Goal: Information Seeking & Learning: Learn about a topic

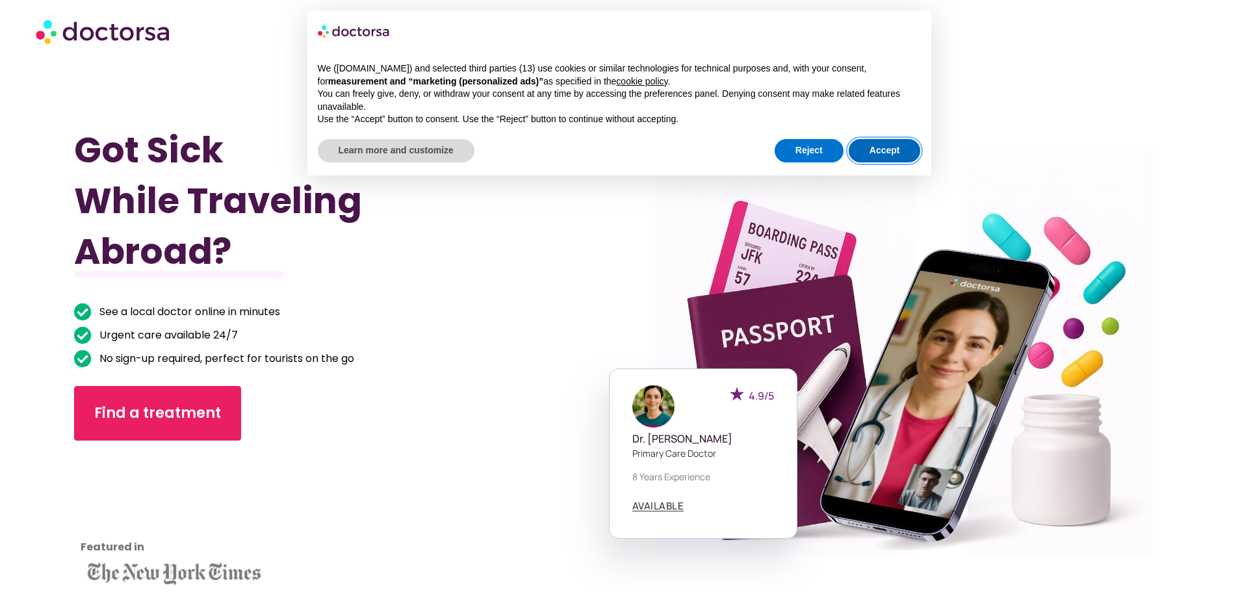
click at [891, 153] on button "Accept" at bounding box center [885, 150] width 72 height 23
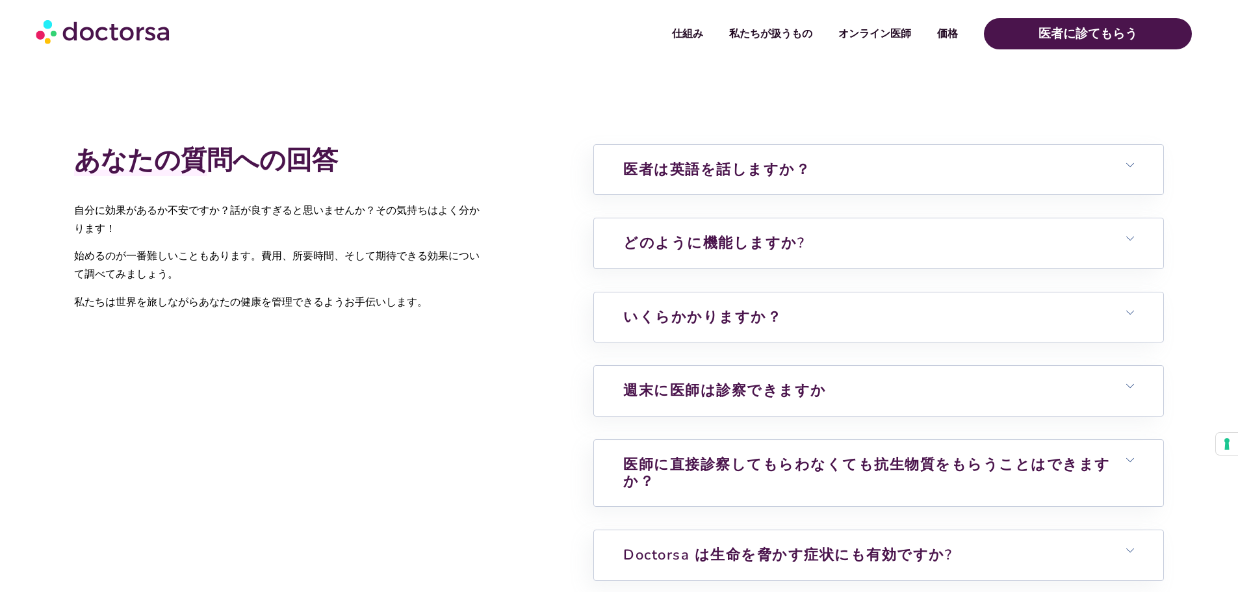
scroll to position [3243, 0]
click at [803, 153] on h6 "医者は英語を話しますか？" at bounding box center [878, 170] width 569 height 49
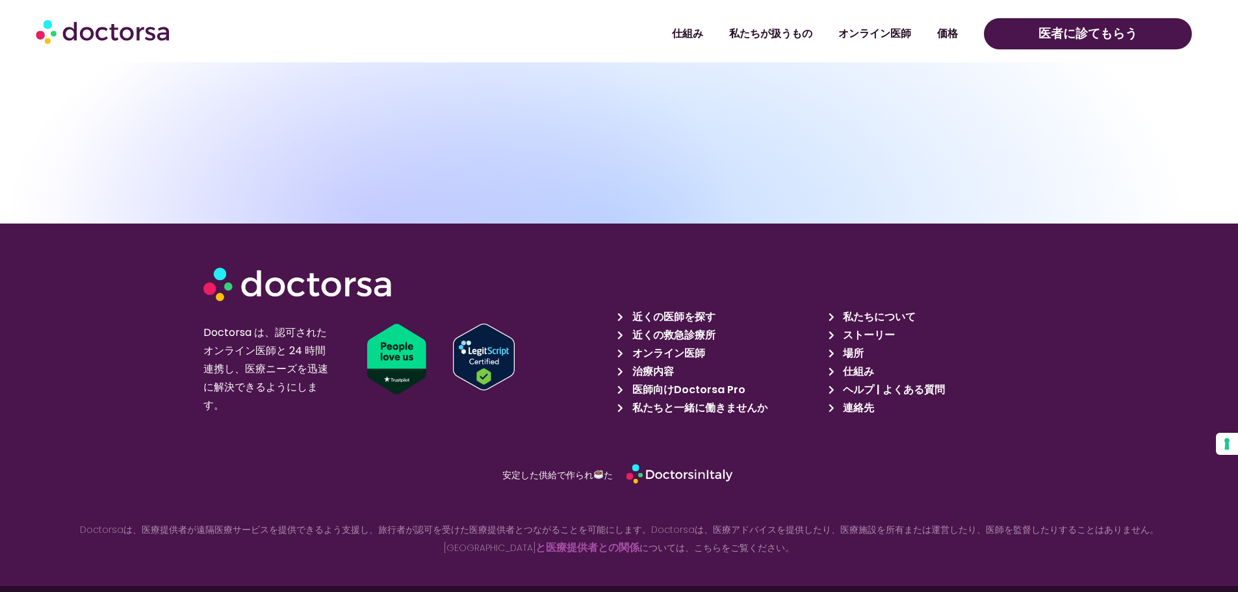
scroll to position [4670, 0]
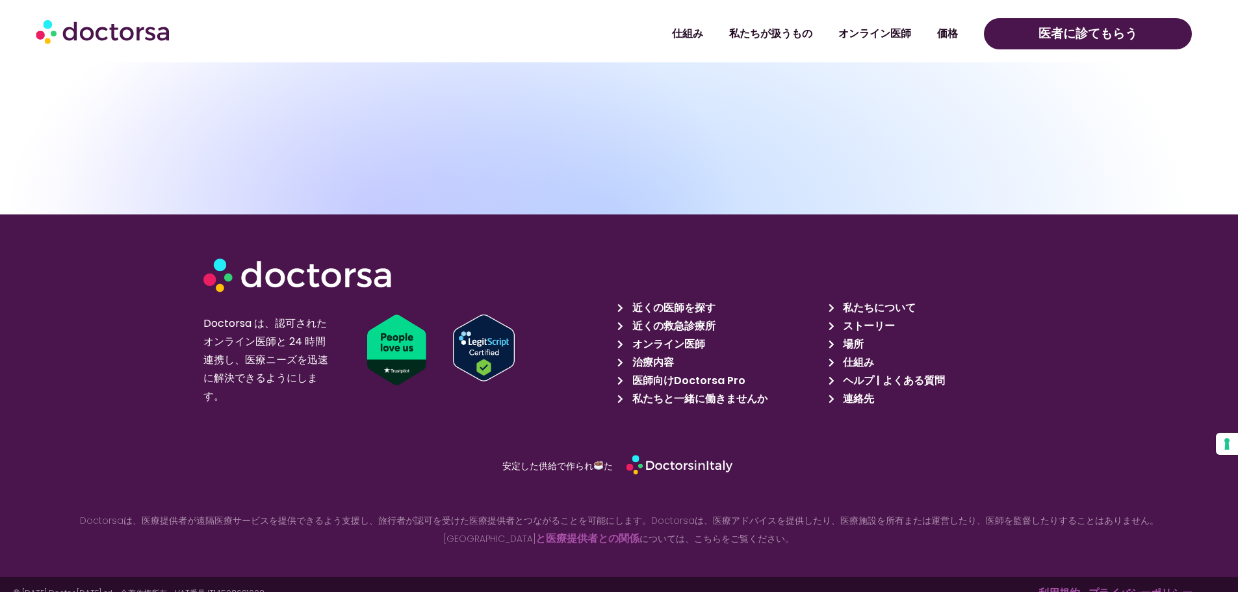
click at [662, 337] on font "オンライン医師" at bounding box center [668, 344] width 73 height 15
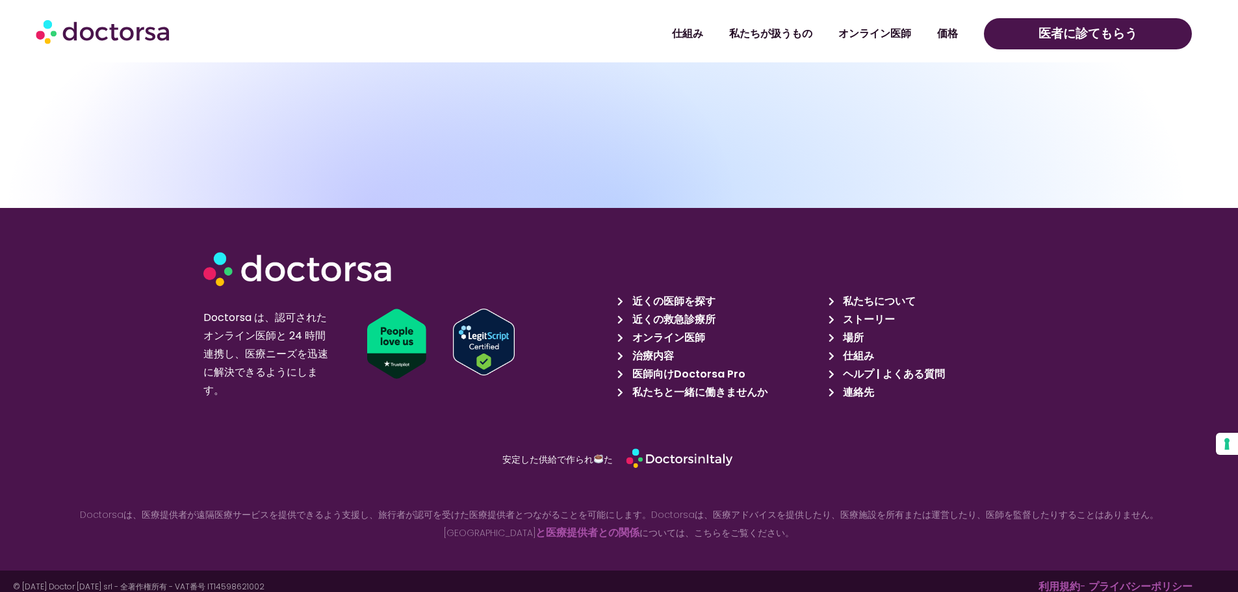
scroll to position [5460, 0]
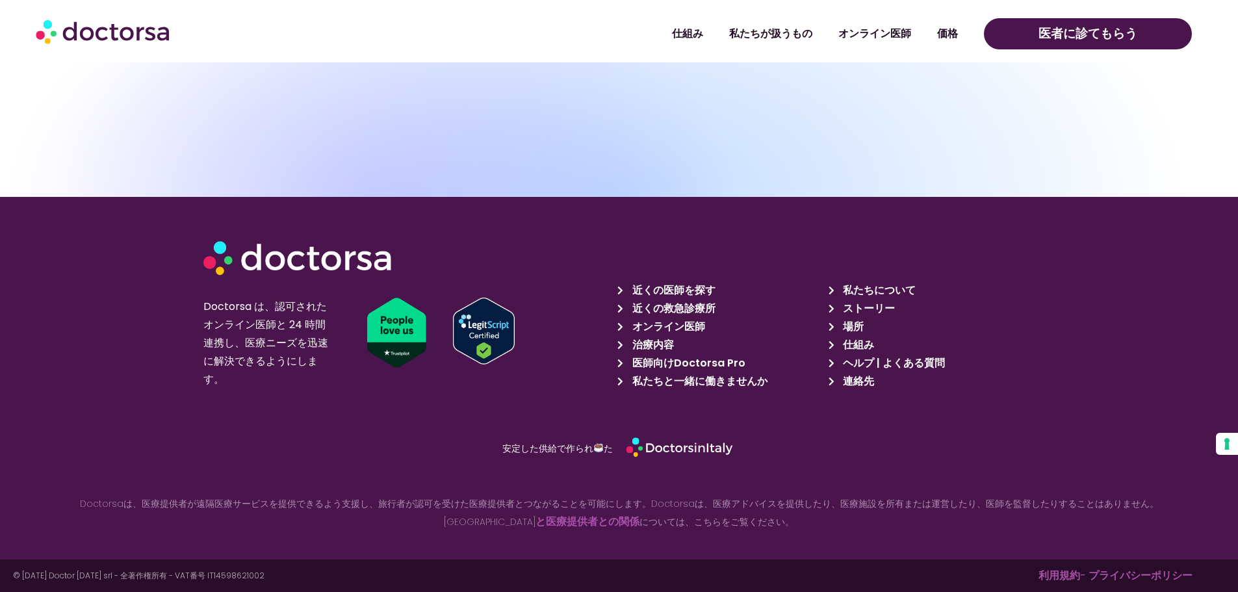
click at [881, 289] on font "私たちについて" at bounding box center [879, 290] width 73 height 15
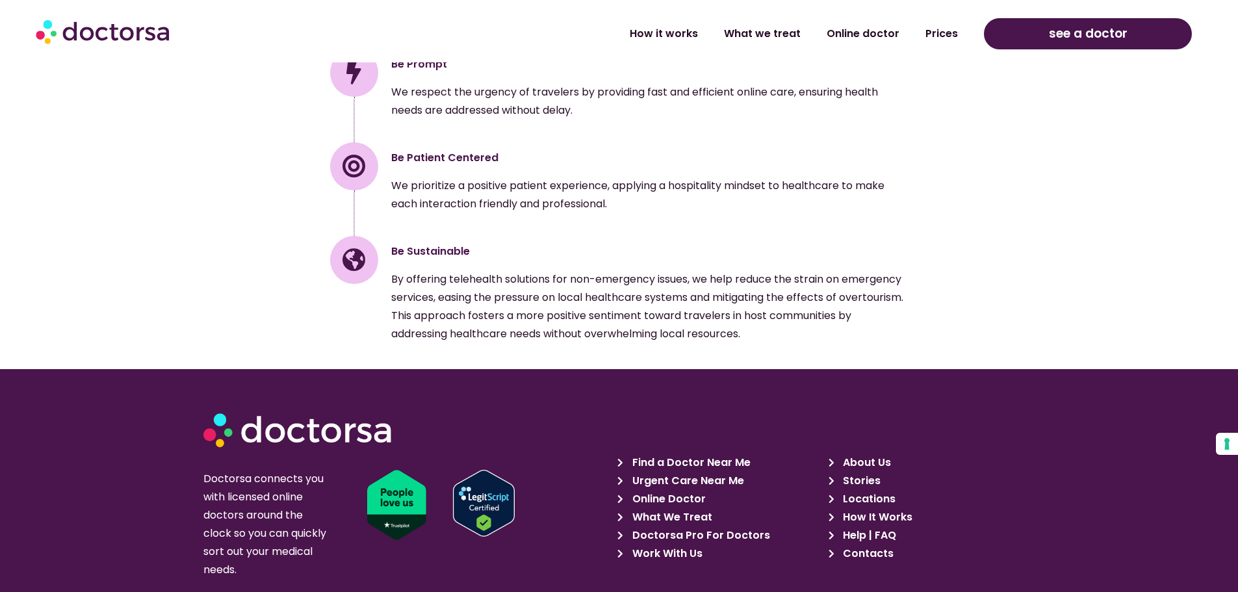
scroll to position [2061, 0]
